Goal: Task Accomplishment & Management: Manage account settings

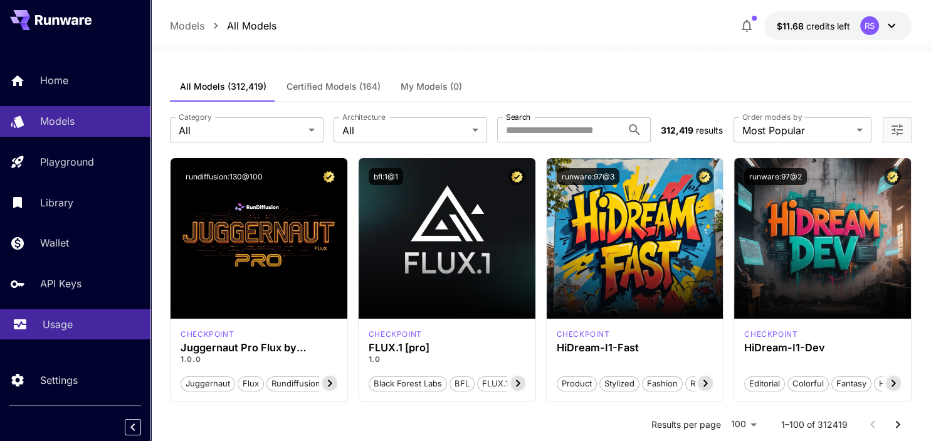
click at [50, 328] on p "Usage" at bounding box center [58, 324] width 30 height 15
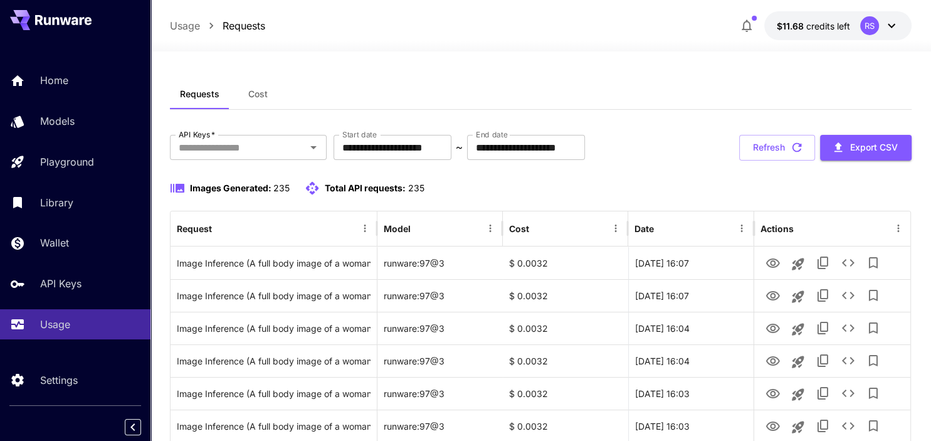
click at [533, 186] on div "Images Generated: 235 Total API requests: 235" at bounding box center [541, 188] width 742 height 15
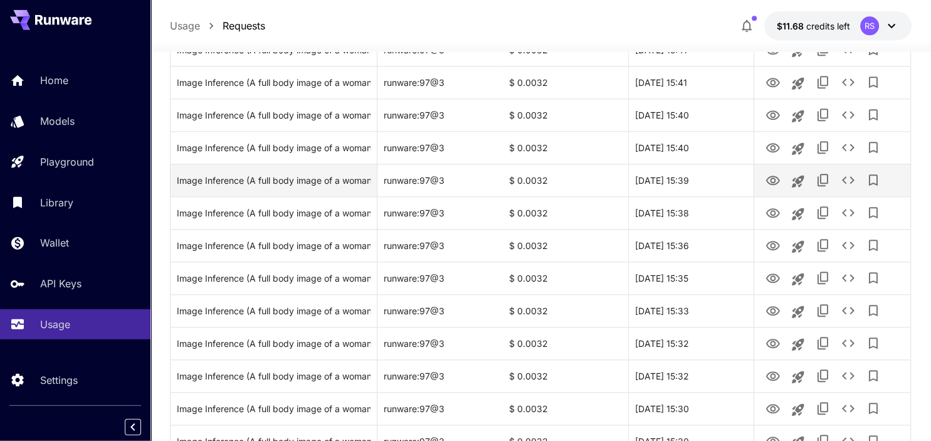
scroll to position [1506, 0]
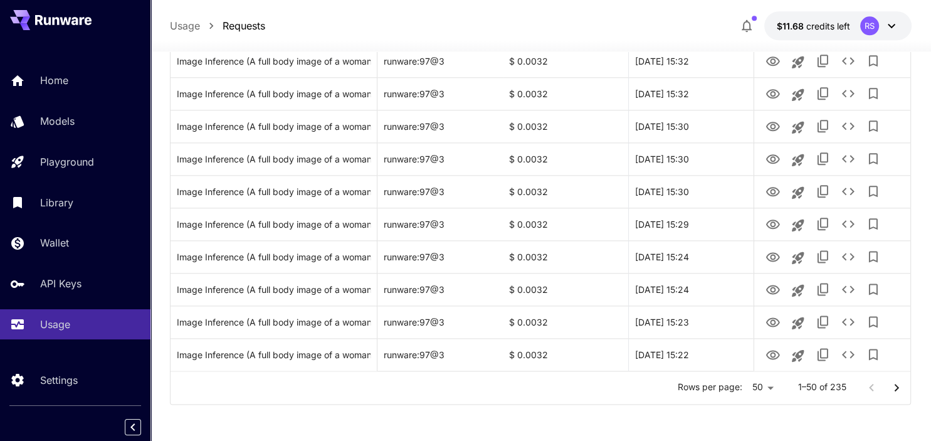
click at [895, 392] on icon "Go to next page" at bounding box center [896, 387] width 15 height 15
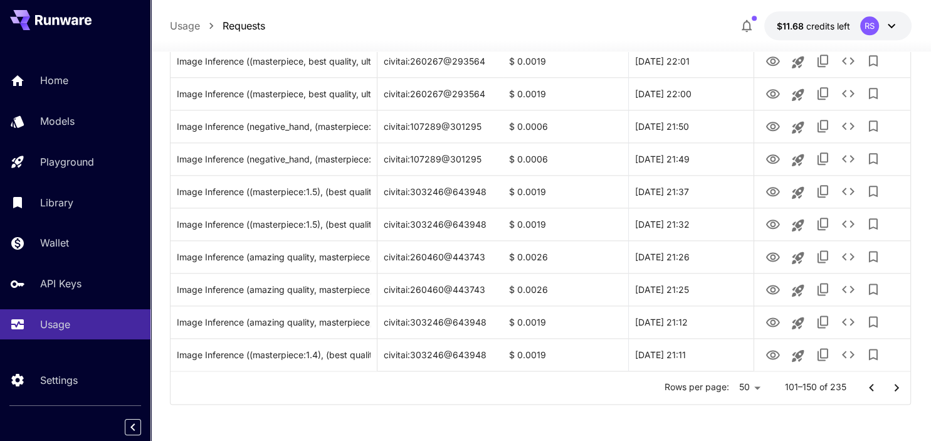
click at [897, 385] on icon "Go to next page" at bounding box center [896, 387] width 4 height 8
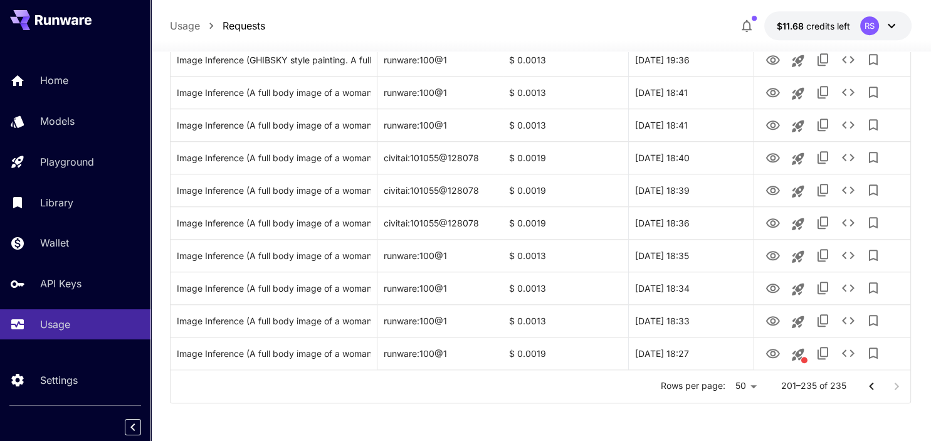
scroll to position [1017, 0]
click at [897, 385] on div at bounding box center [884, 387] width 50 height 25
click at [863, 381] on button "Go to previous page" at bounding box center [871, 387] width 25 height 25
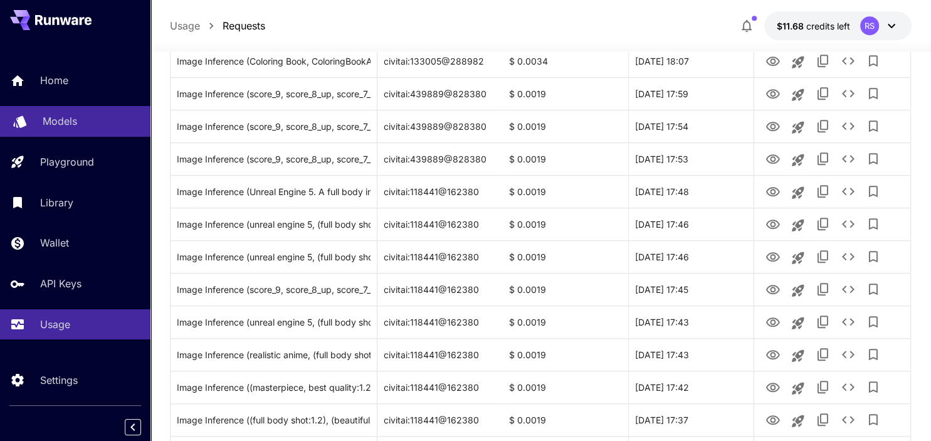
click at [54, 117] on p "Models" at bounding box center [60, 120] width 34 height 15
